Goal: Navigation & Orientation: Find specific page/section

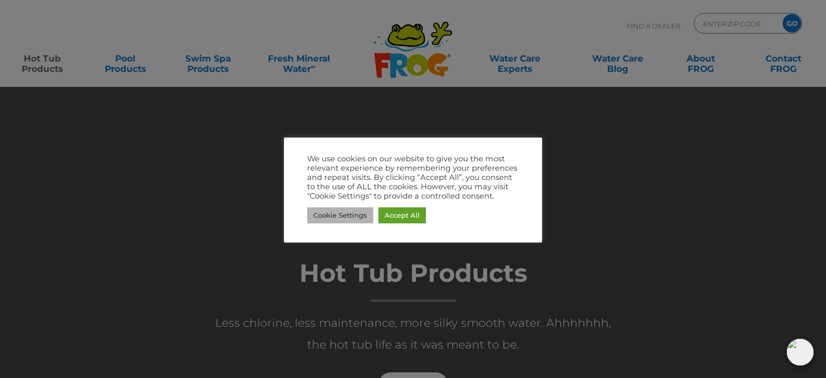
click at [355, 215] on link "Cookie Settings" at bounding box center [340, 215] width 66 height 16
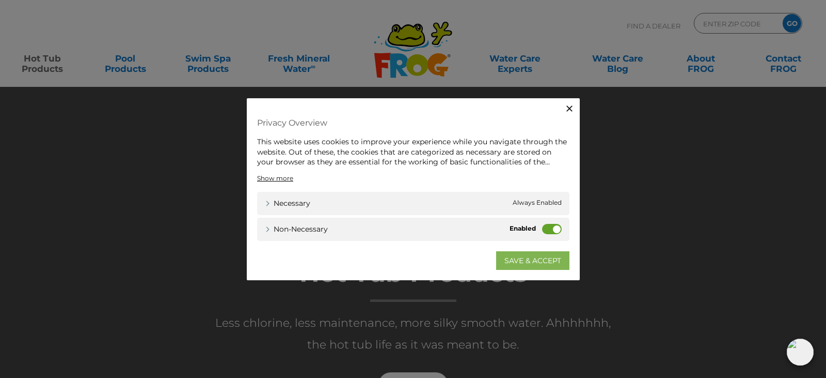
click at [521, 261] on link "SAVE & ACCEPT" at bounding box center [532, 259] width 73 height 19
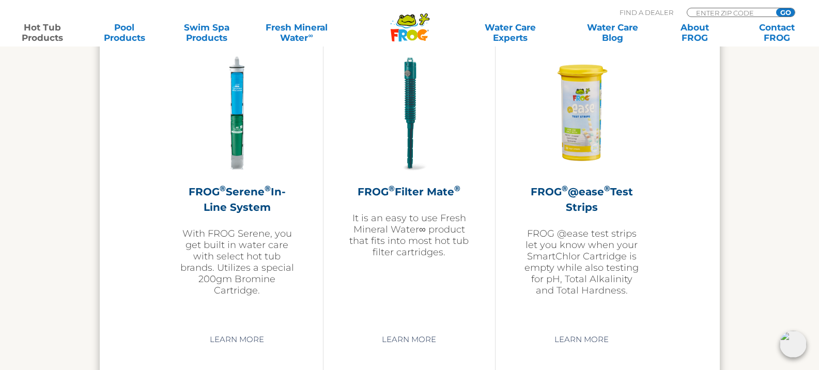
scroll to position [2221, 0]
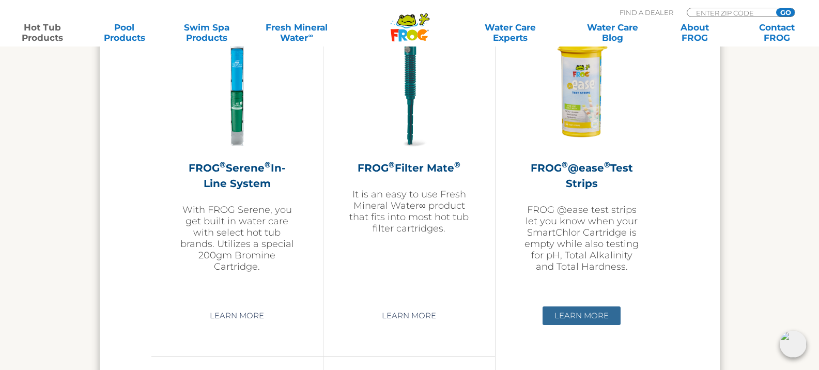
click at [582, 315] on link "Learn More" at bounding box center [581, 315] width 78 height 19
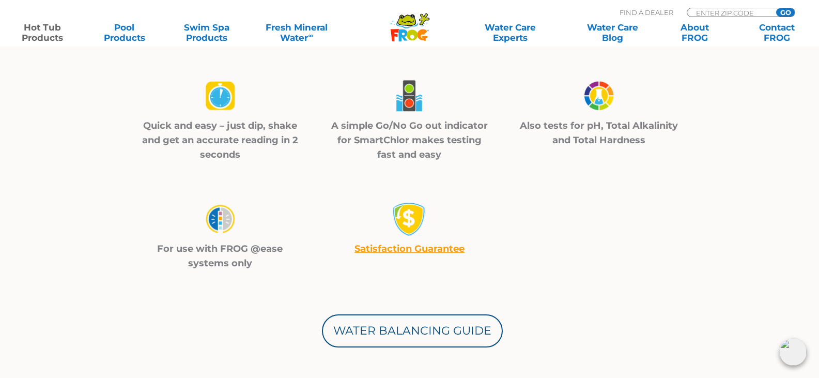
scroll to position [362, 0]
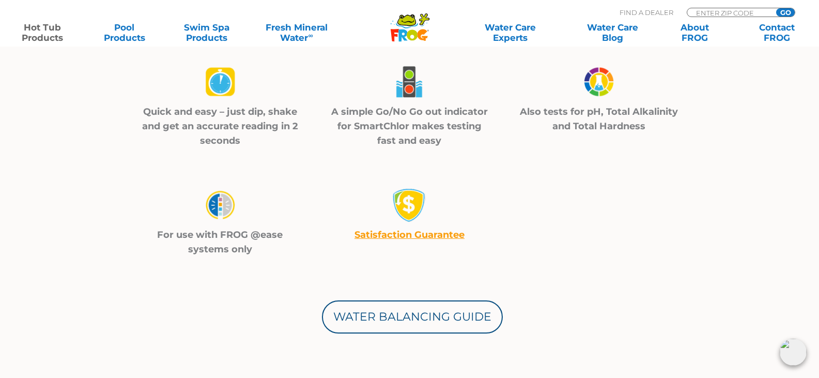
click at [415, 236] on link "Satisfaction Guarantee" at bounding box center [409, 234] width 110 height 11
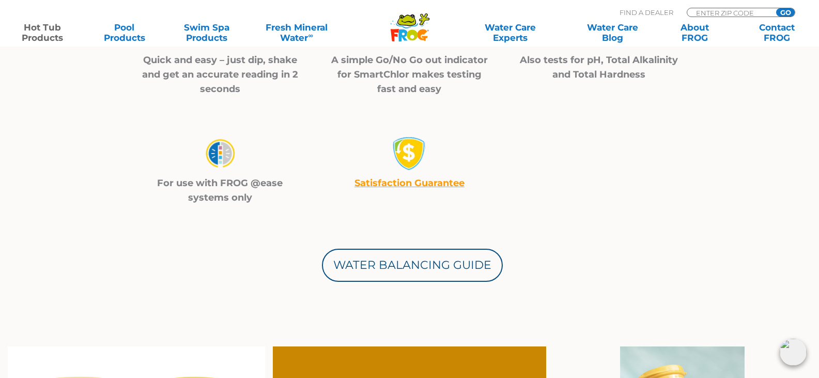
scroll to position [0, 0]
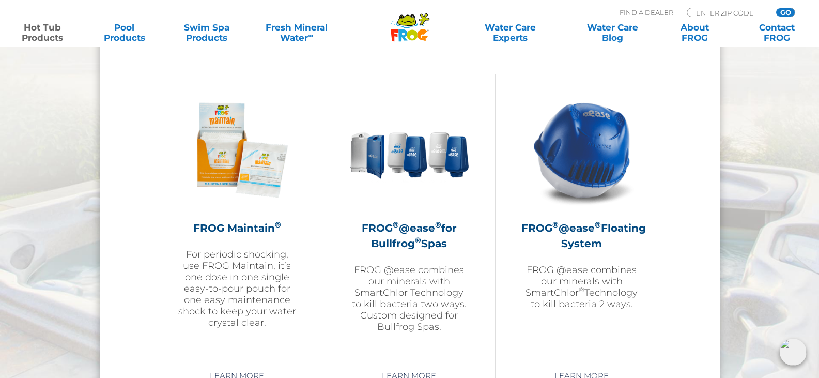
scroll to position [1136, 0]
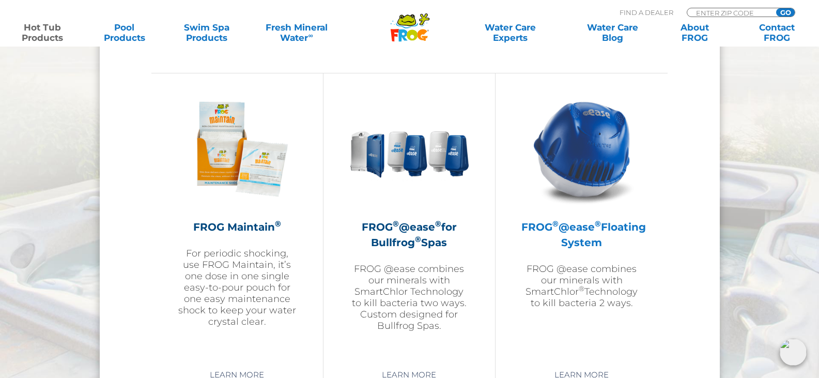
click at [565, 240] on h2 "FROG ® @ease ® Floating System" at bounding box center [581, 234] width 120 height 31
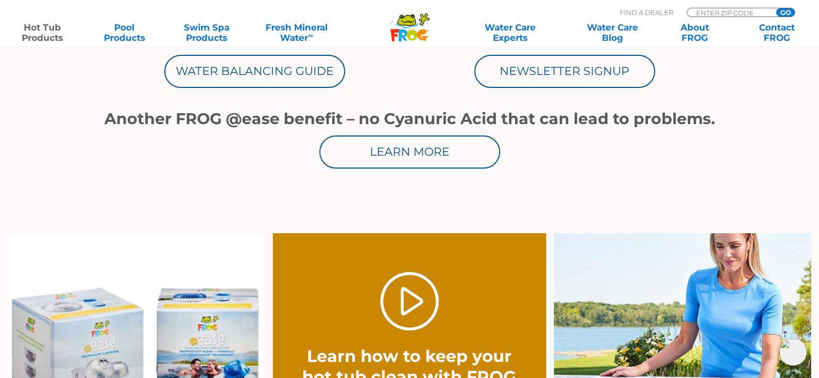
scroll to position [620, 0]
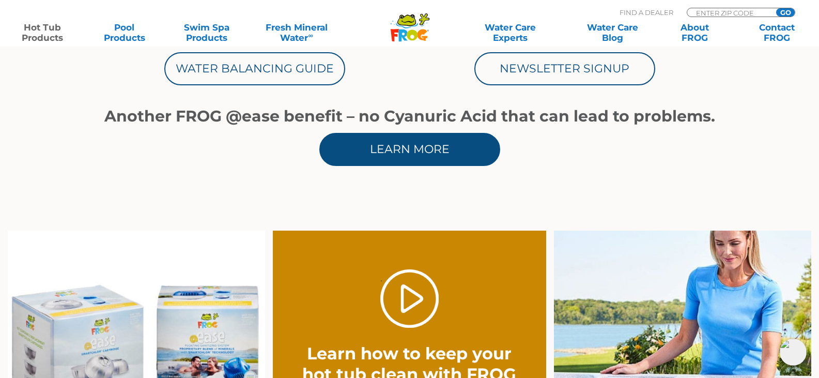
click at [406, 150] on link "Learn More" at bounding box center [409, 149] width 181 height 33
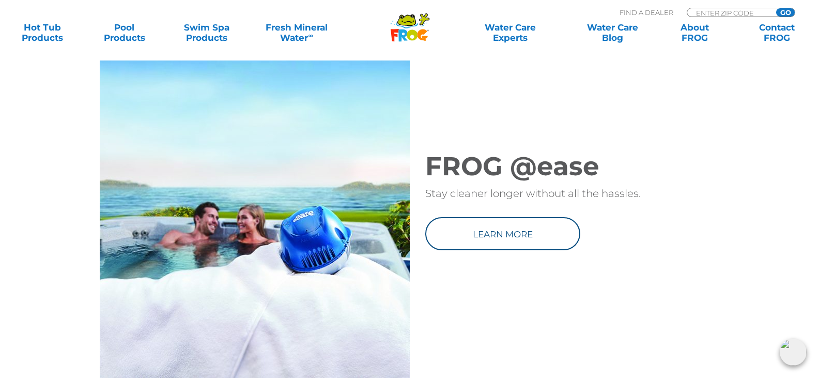
scroll to position [1343, 0]
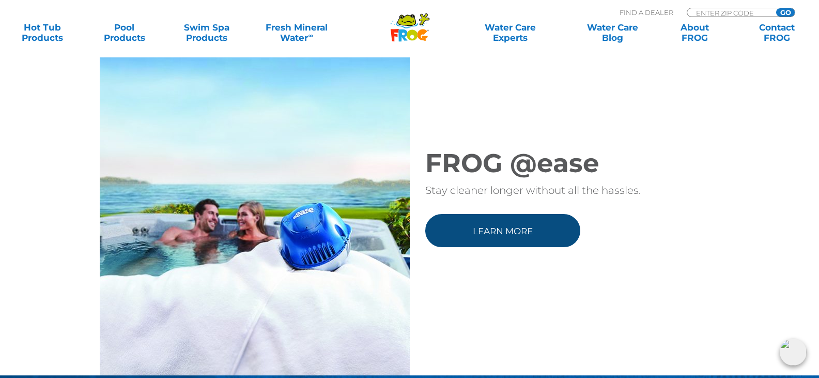
click at [506, 247] on link "Learn more" at bounding box center [502, 230] width 155 height 33
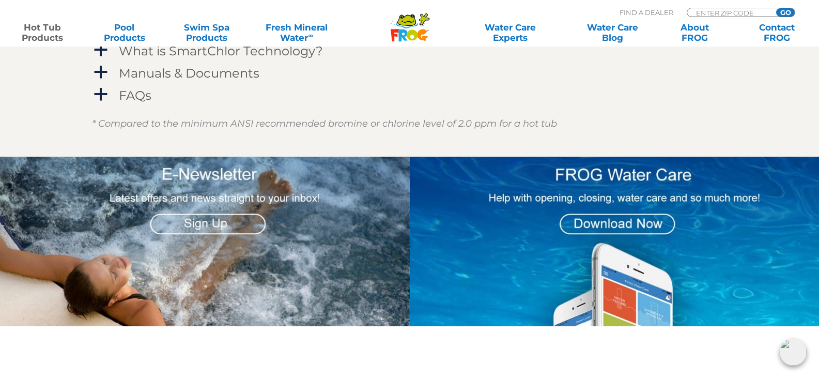
scroll to position [1240, 0]
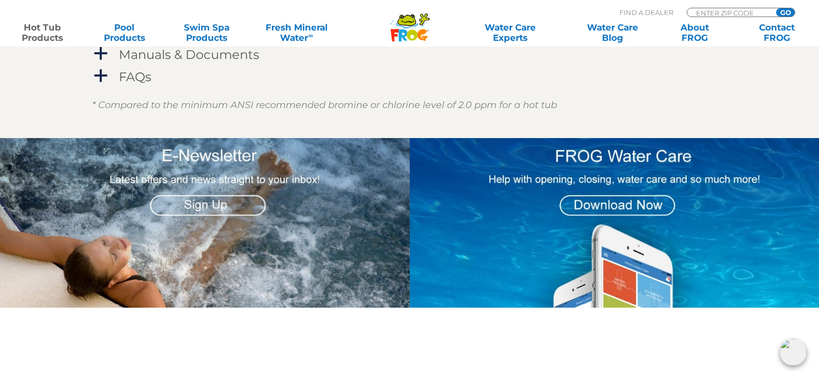
click at [625, 204] on img at bounding box center [615, 222] width 410 height 169
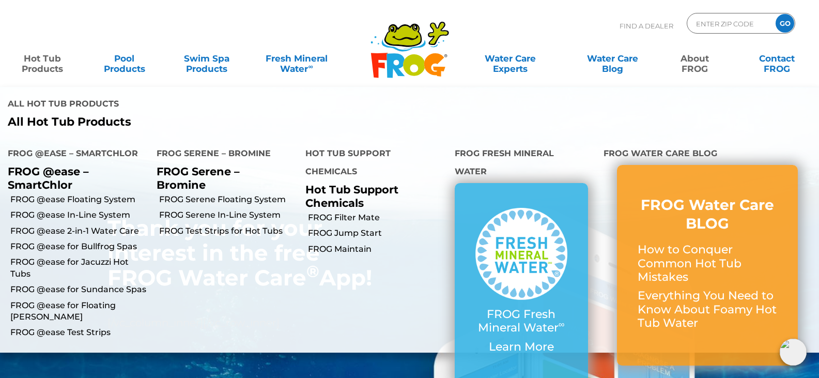
click at [48, 64] on link "Hot Tub Products" at bounding box center [42, 58] width 64 height 21
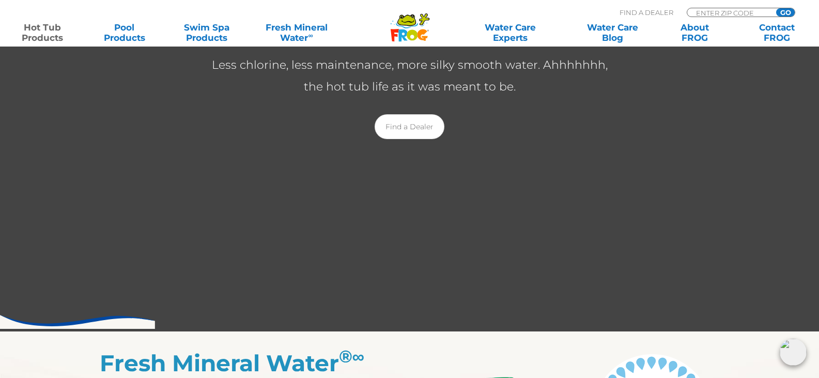
scroll to position [258, 0]
click at [405, 128] on link "Find a Dealer" at bounding box center [409, 126] width 70 height 25
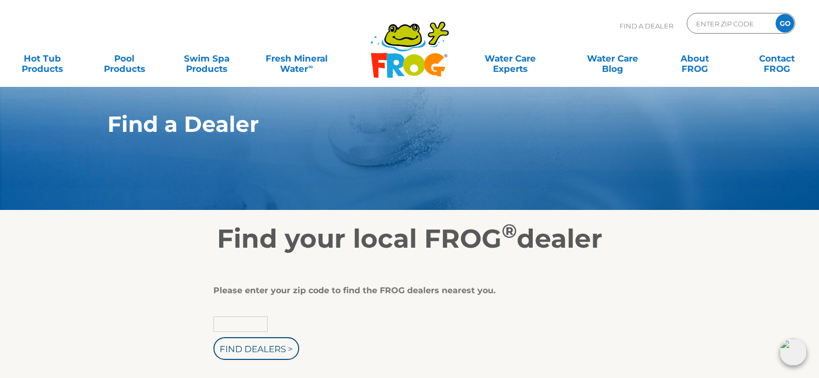
click at [243, 323] on input "text" at bounding box center [240, 323] width 54 height 15
type input "32967"
click at [251, 348] on input "Find Dealers >" at bounding box center [256, 348] width 86 height 23
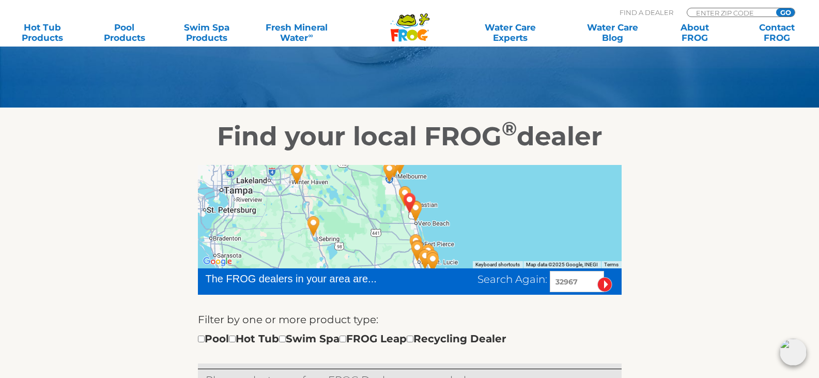
scroll to position [103, 0]
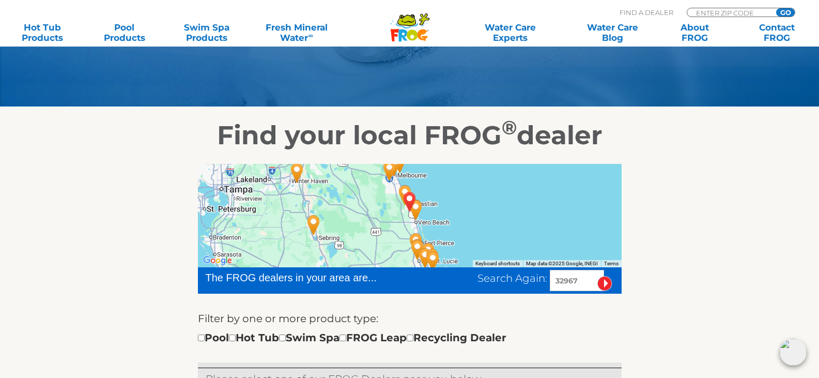
click at [416, 210] on img "VERO BEACH, FL 32967" at bounding box center [410, 201] width 24 height 28
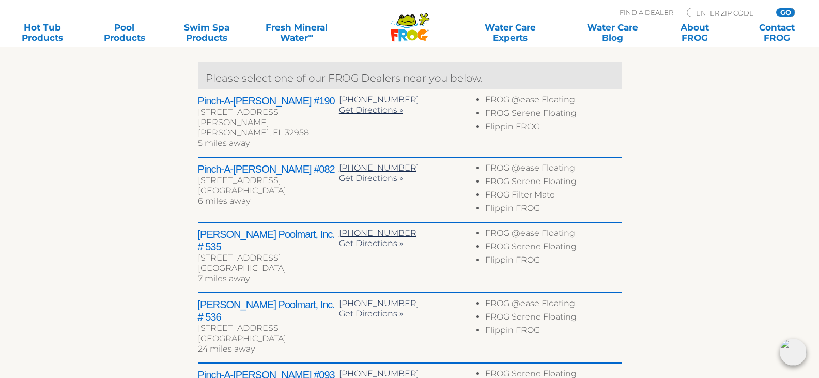
scroll to position [413, 0]
